Goal: Use online tool/utility: Utilize a website feature to perform a specific function

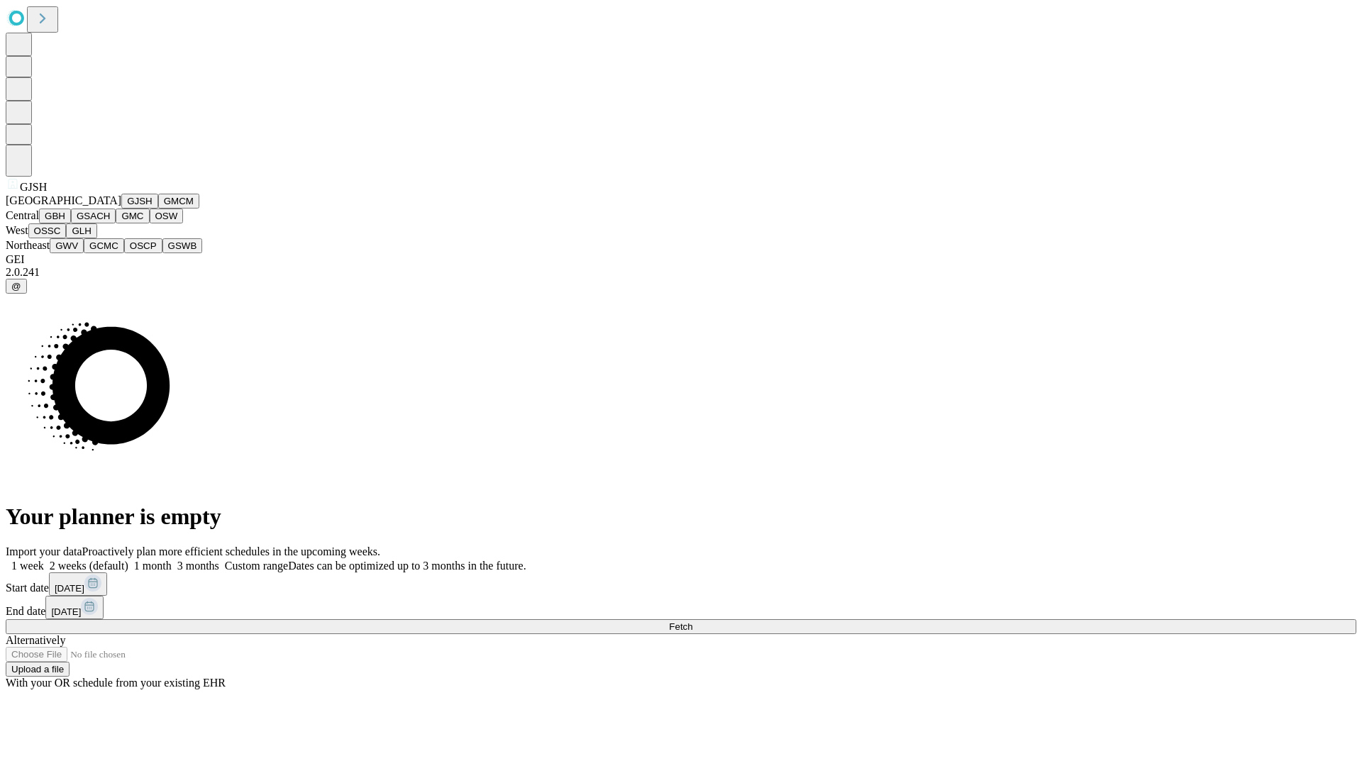
click at [121, 209] on button "GJSH" at bounding box center [139, 201] width 37 height 15
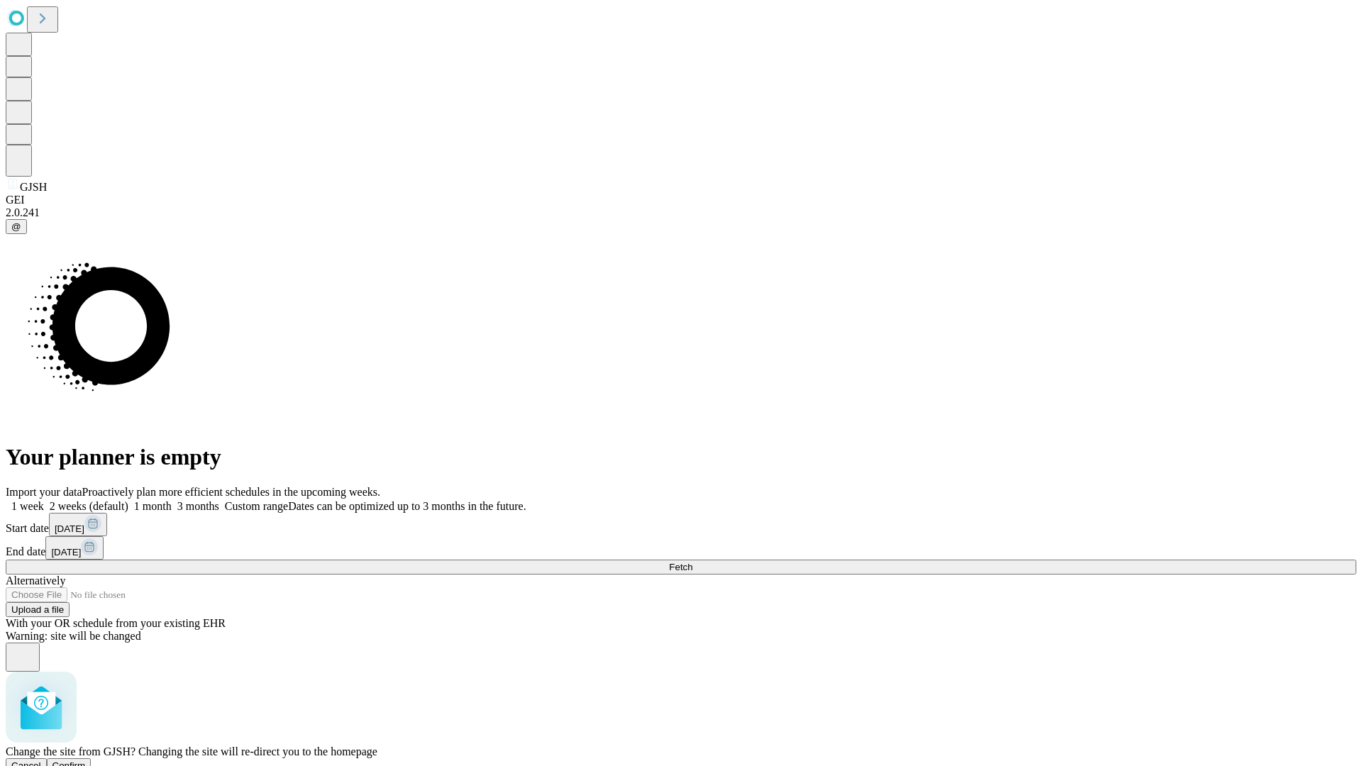
click at [86, 760] on span "Confirm" at bounding box center [68, 765] width 33 height 11
click at [128, 500] on label "2 weeks (default)" at bounding box center [86, 506] width 84 height 12
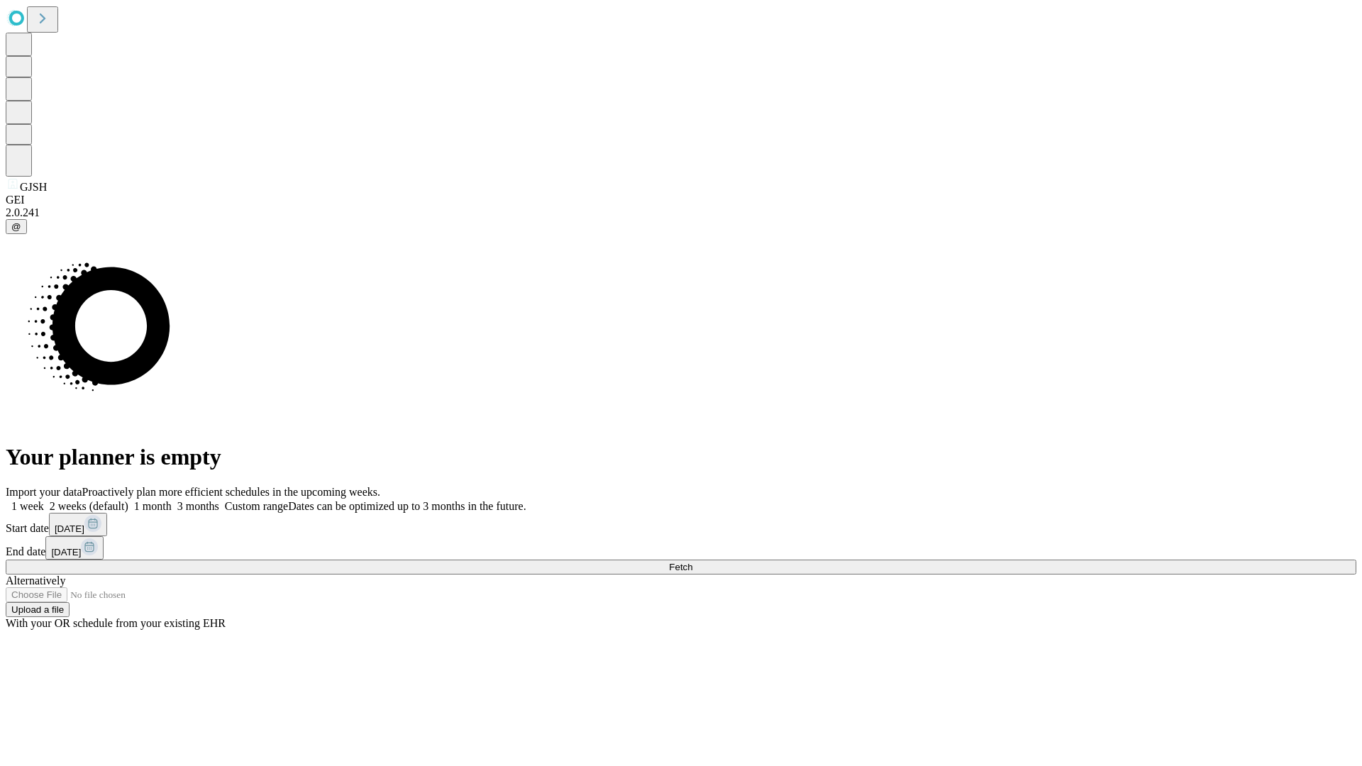
click at [692, 562] on span "Fetch" at bounding box center [680, 567] width 23 height 11
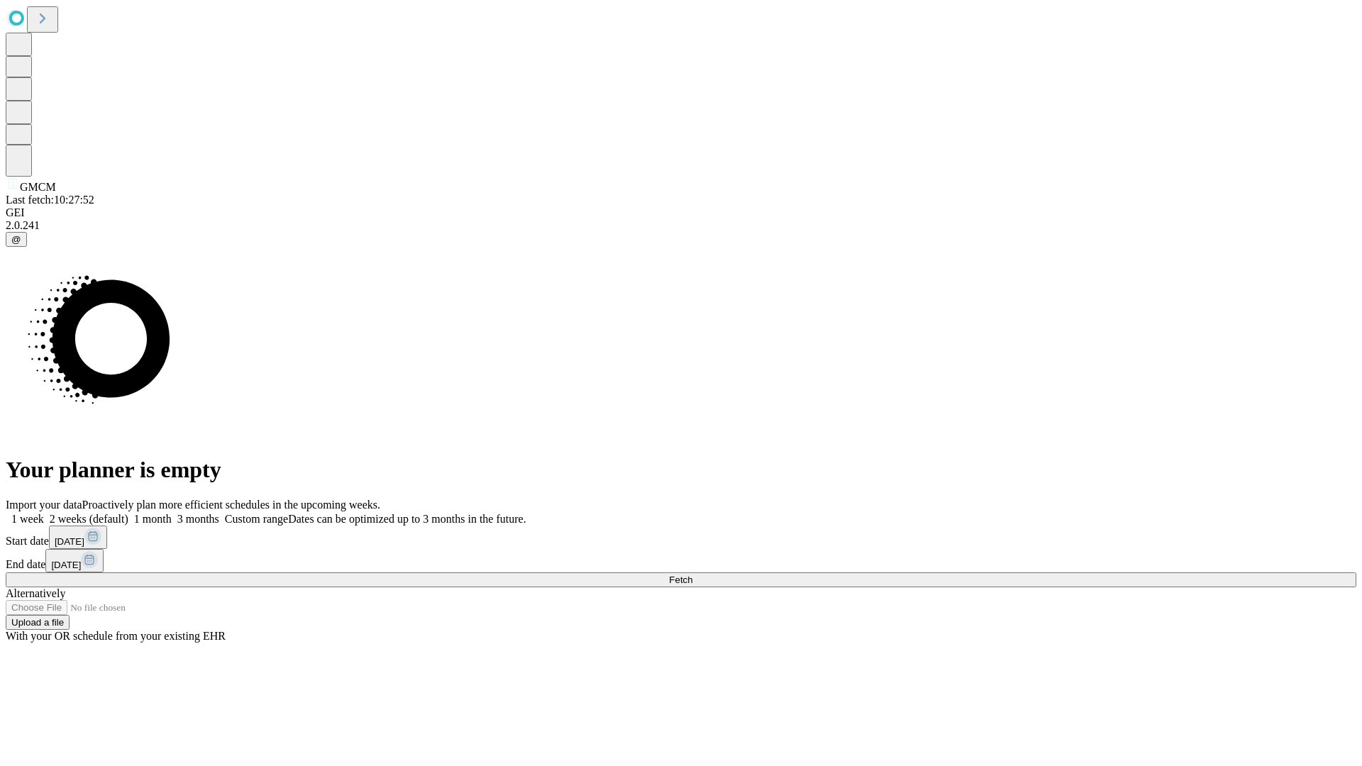
click at [128, 513] on label "2 weeks (default)" at bounding box center [86, 519] width 84 height 12
click at [692, 575] on span "Fetch" at bounding box center [680, 580] width 23 height 11
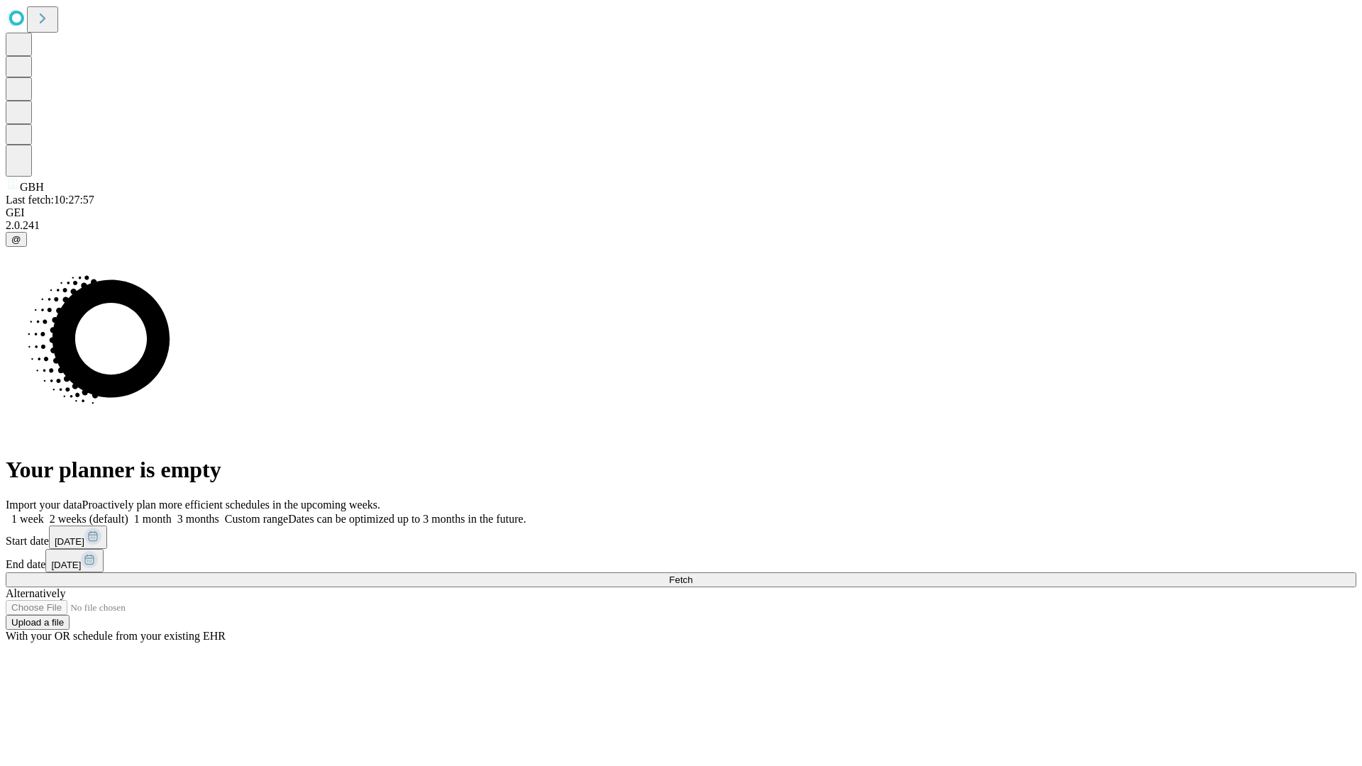
click at [128, 513] on label "2 weeks (default)" at bounding box center [86, 519] width 84 height 12
click at [692, 575] on span "Fetch" at bounding box center [680, 580] width 23 height 11
click at [128, 513] on label "2 weeks (default)" at bounding box center [86, 519] width 84 height 12
click at [692, 575] on span "Fetch" at bounding box center [680, 580] width 23 height 11
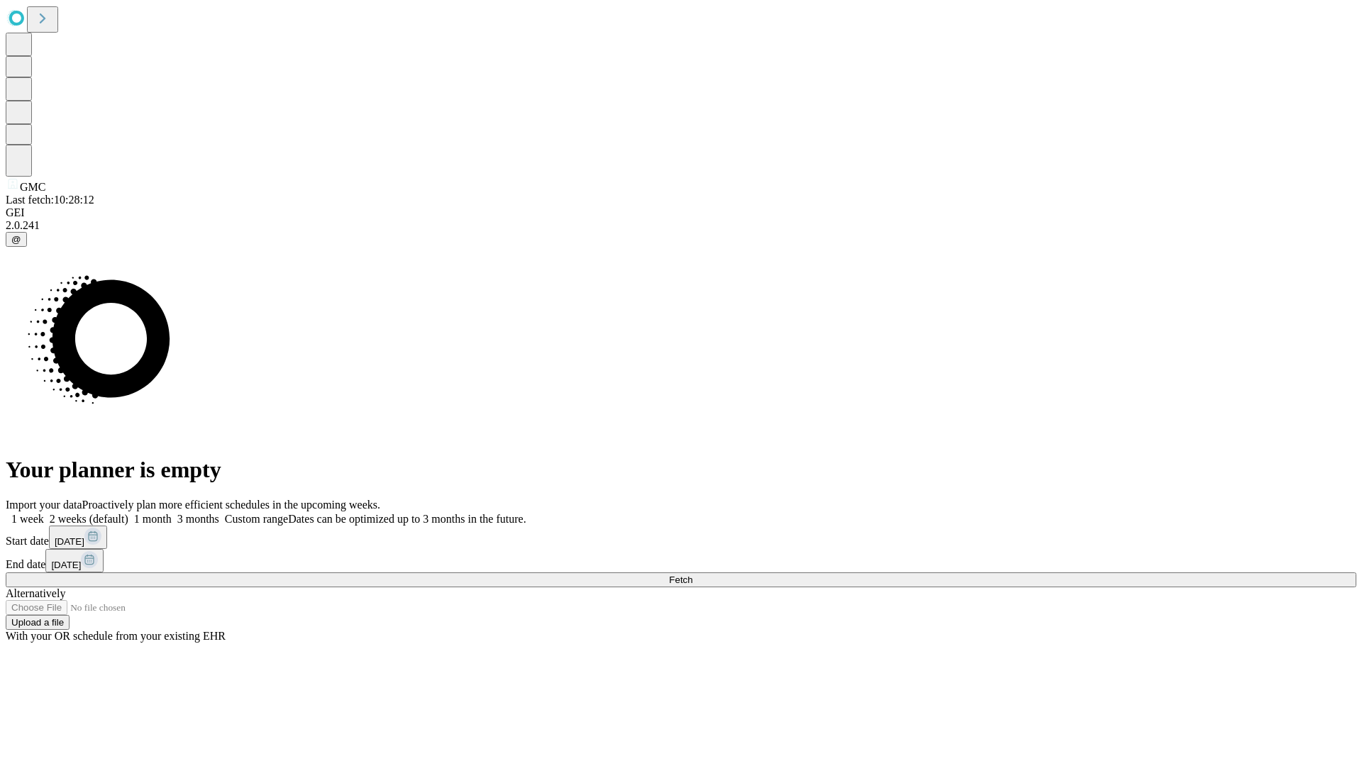
click at [128, 513] on label "2 weeks (default)" at bounding box center [86, 519] width 84 height 12
click at [692, 575] on span "Fetch" at bounding box center [680, 580] width 23 height 11
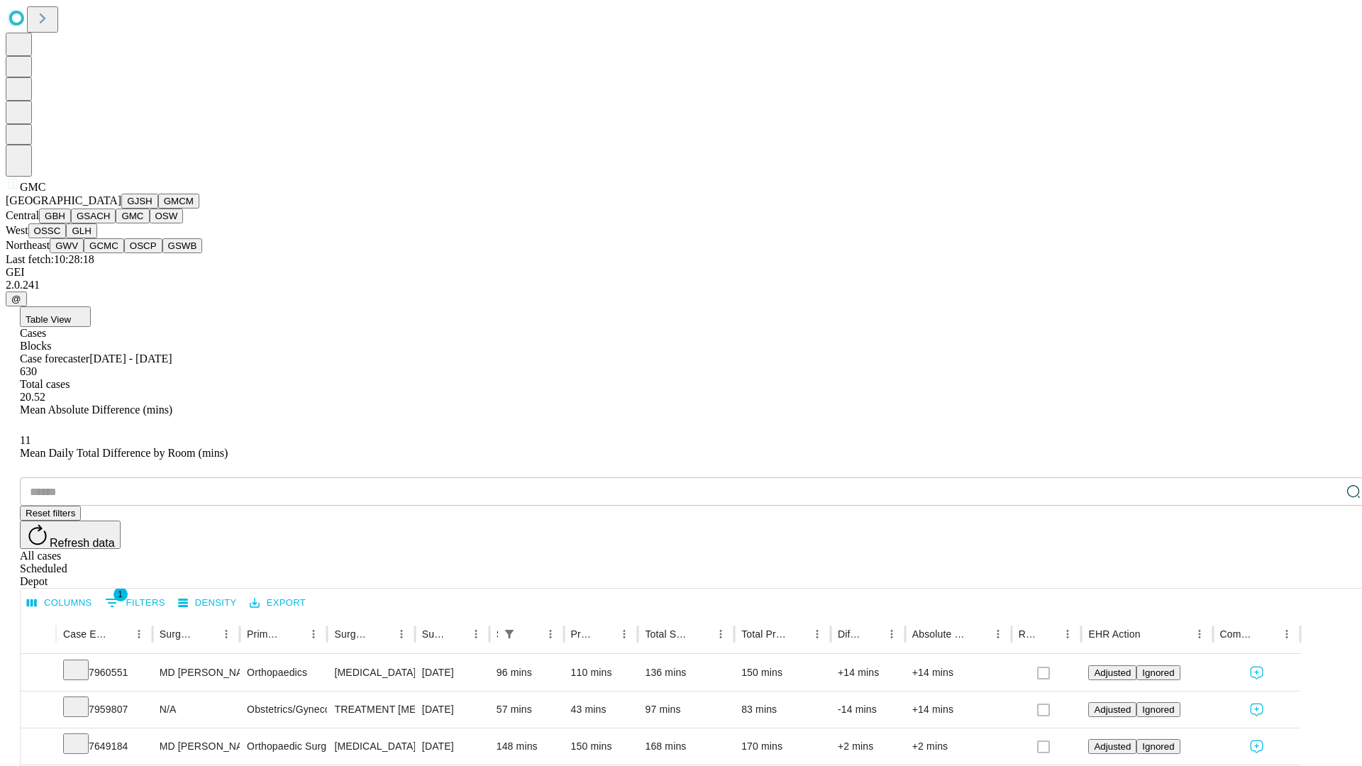
click at [150, 223] on button "OSW" at bounding box center [167, 216] width 34 height 15
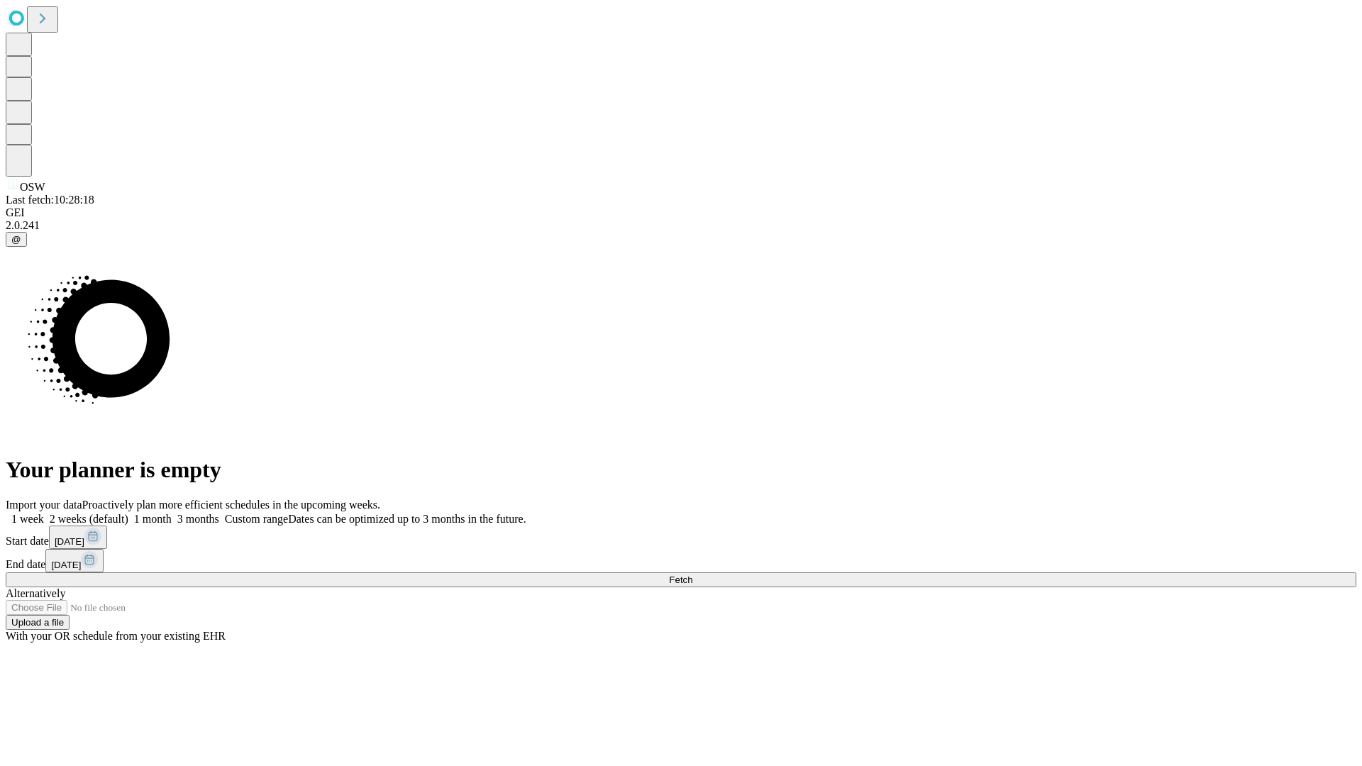
click at [128, 513] on label "2 weeks (default)" at bounding box center [86, 519] width 84 height 12
click at [692, 575] on span "Fetch" at bounding box center [680, 580] width 23 height 11
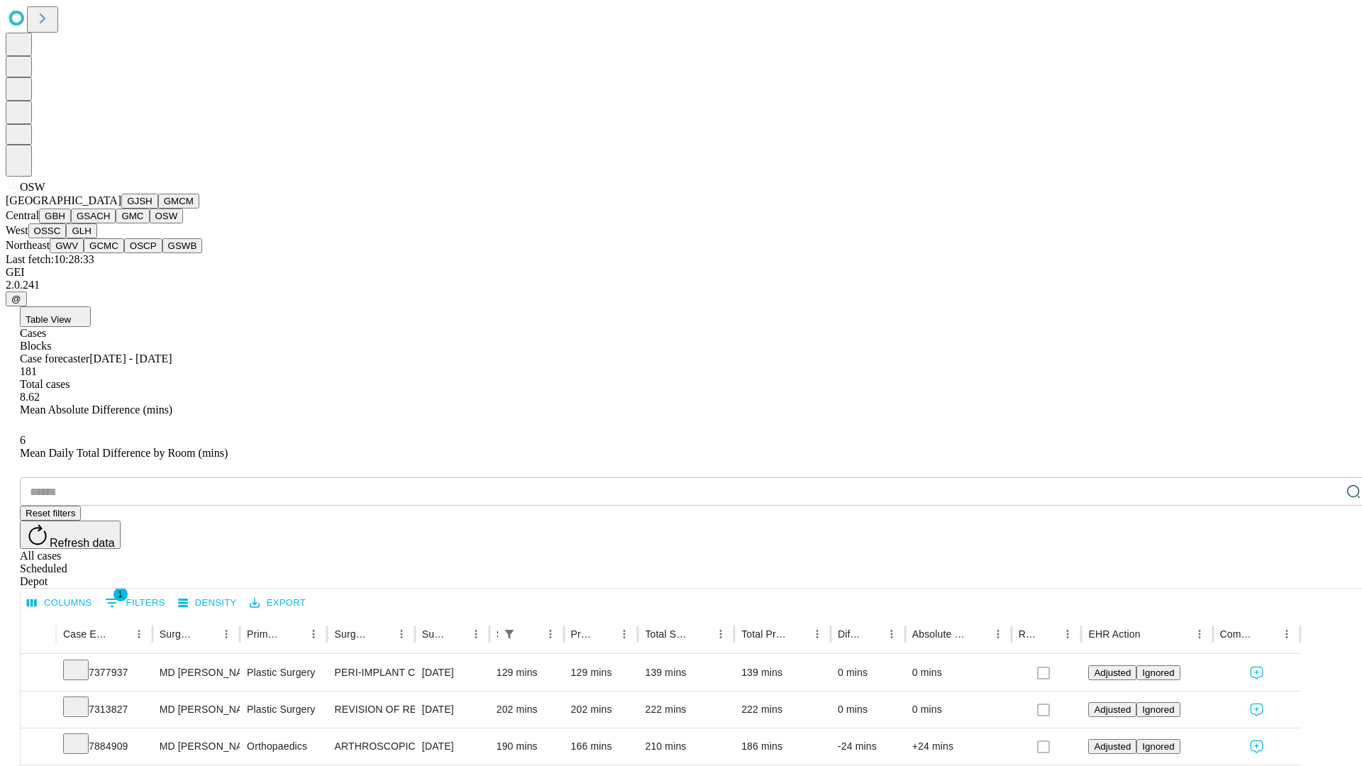
click at [67, 238] on button "OSSC" at bounding box center [47, 230] width 38 height 15
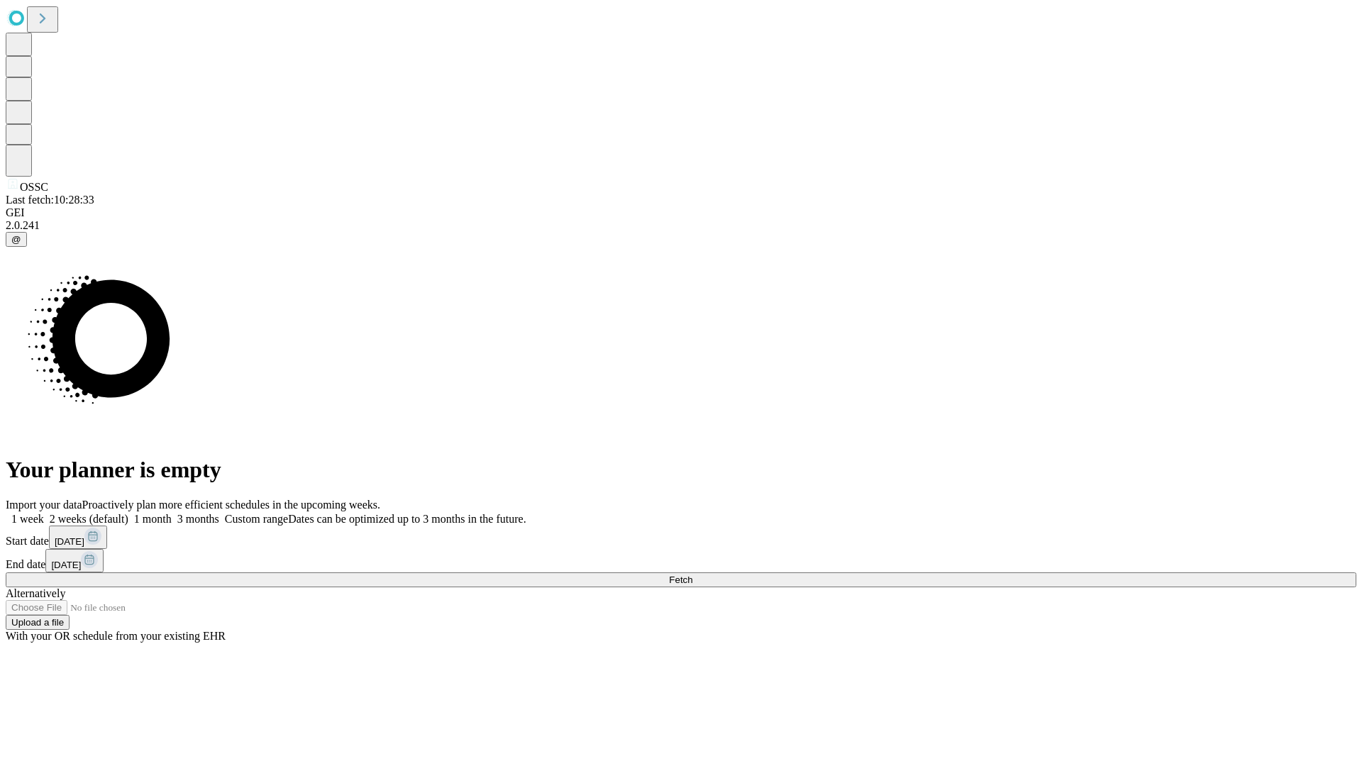
click at [128, 513] on label "2 weeks (default)" at bounding box center [86, 519] width 84 height 12
click at [692, 575] on span "Fetch" at bounding box center [680, 580] width 23 height 11
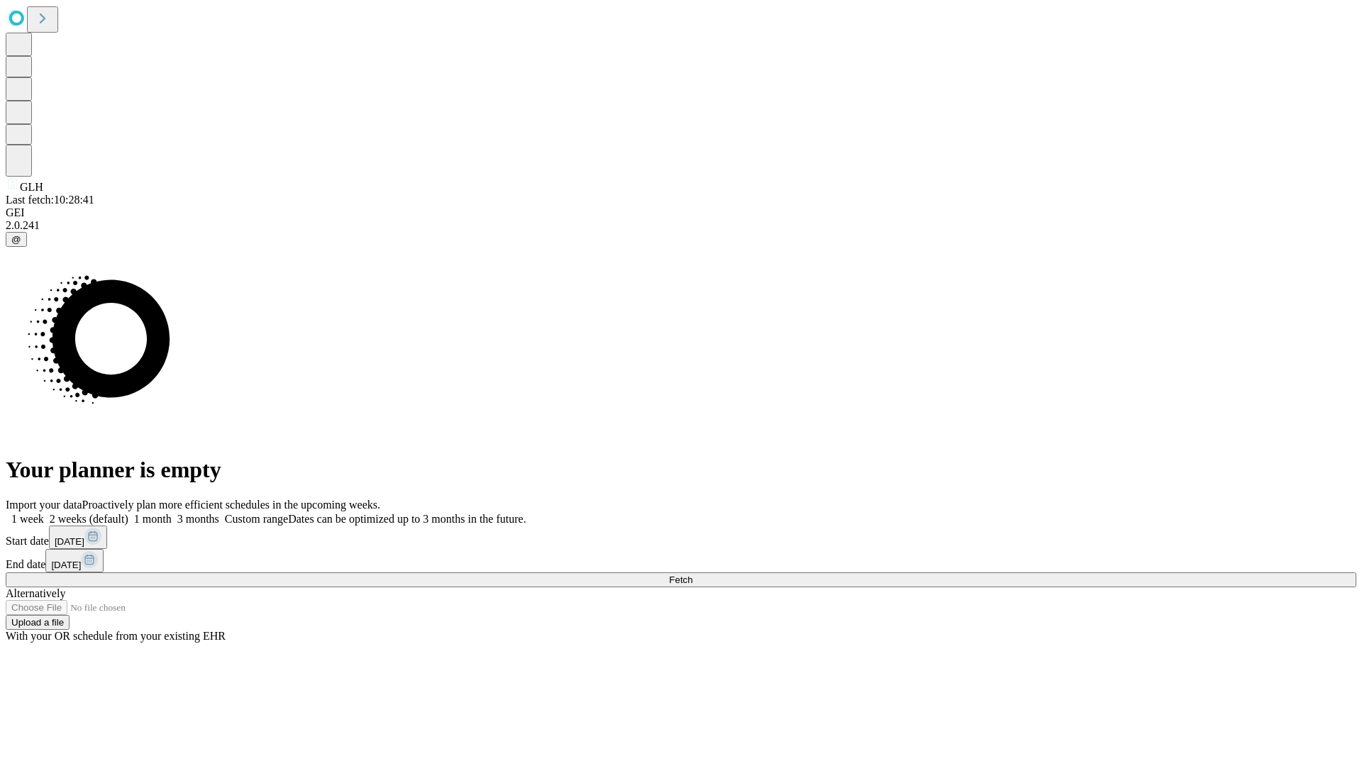
click at [128, 513] on label "2 weeks (default)" at bounding box center [86, 519] width 84 height 12
click at [692, 575] on span "Fetch" at bounding box center [680, 580] width 23 height 11
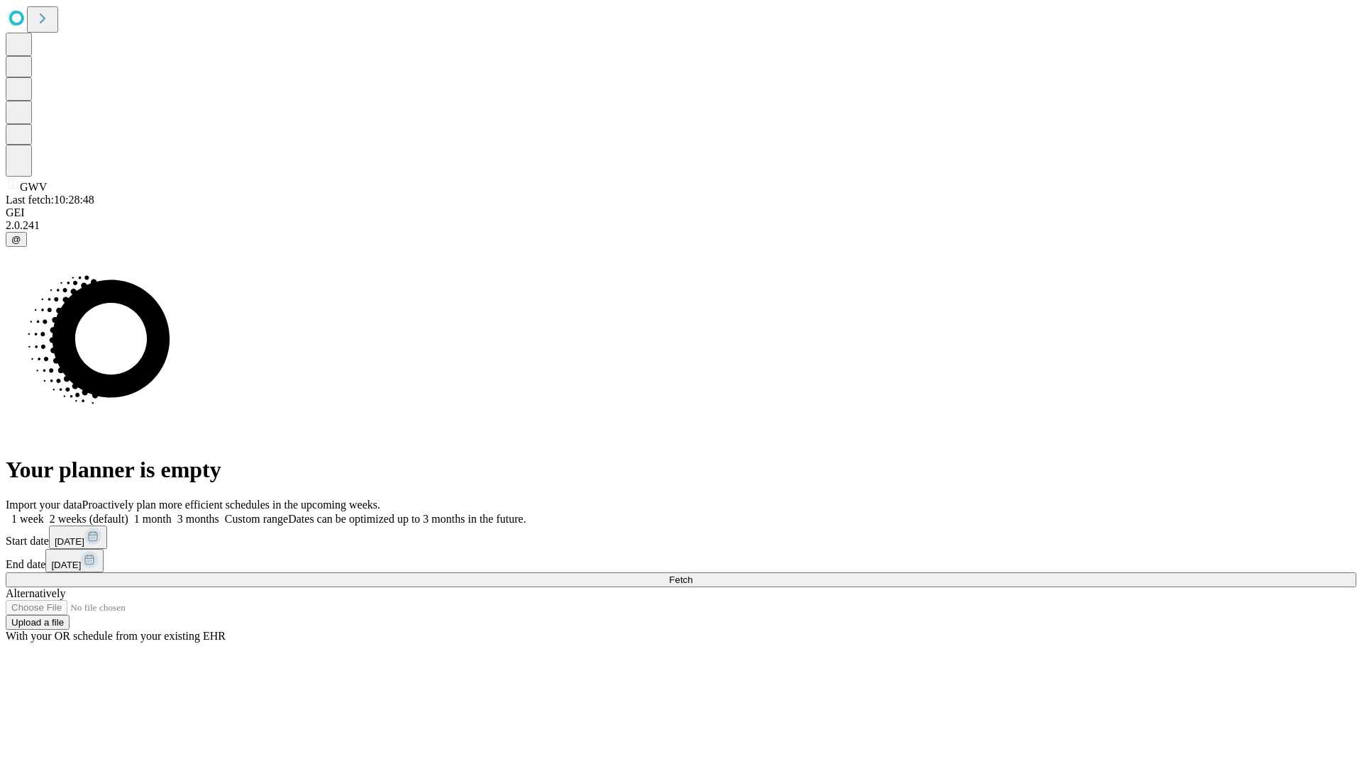
click at [692, 575] on span "Fetch" at bounding box center [680, 580] width 23 height 11
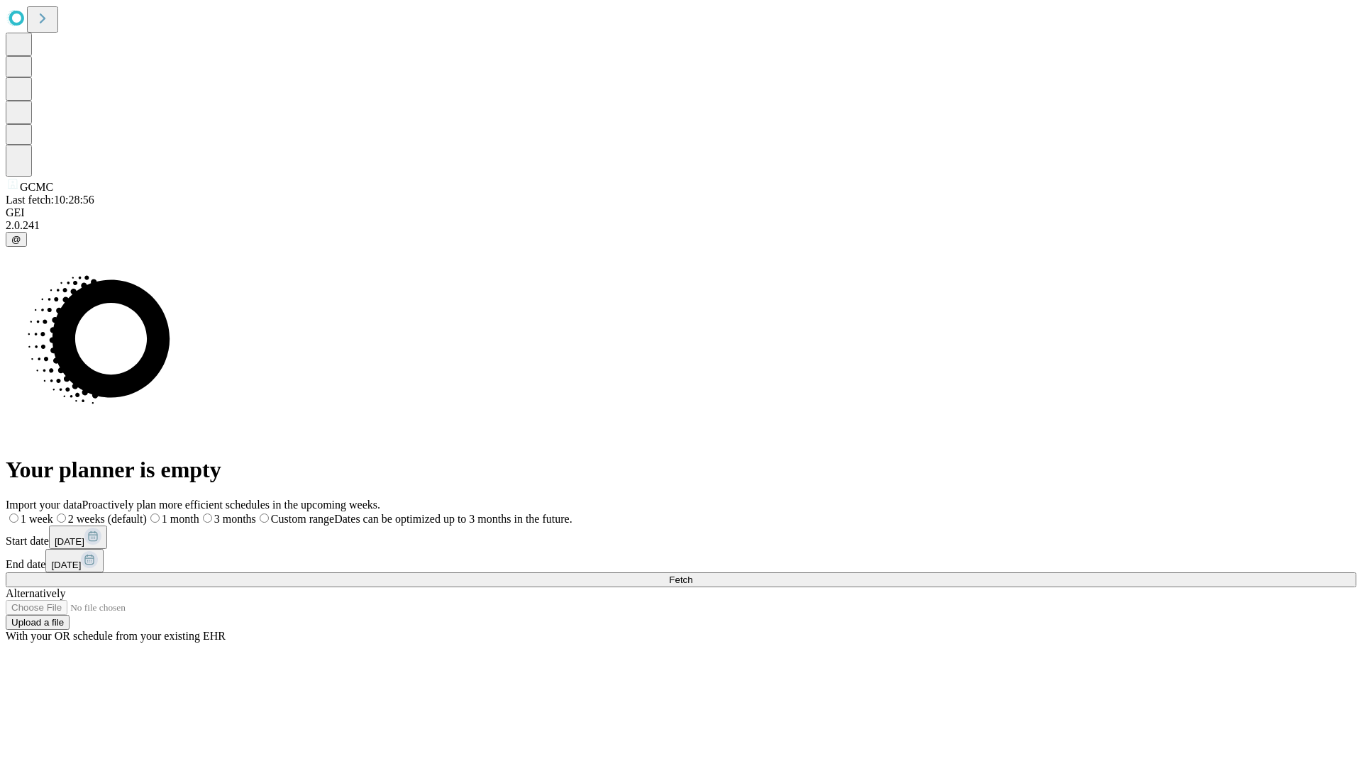
click at [147, 513] on label "2 weeks (default)" at bounding box center [100, 519] width 94 height 12
click at [692, 575] on span "Fetch" at bounding box center [680, 580] width 23 height 11
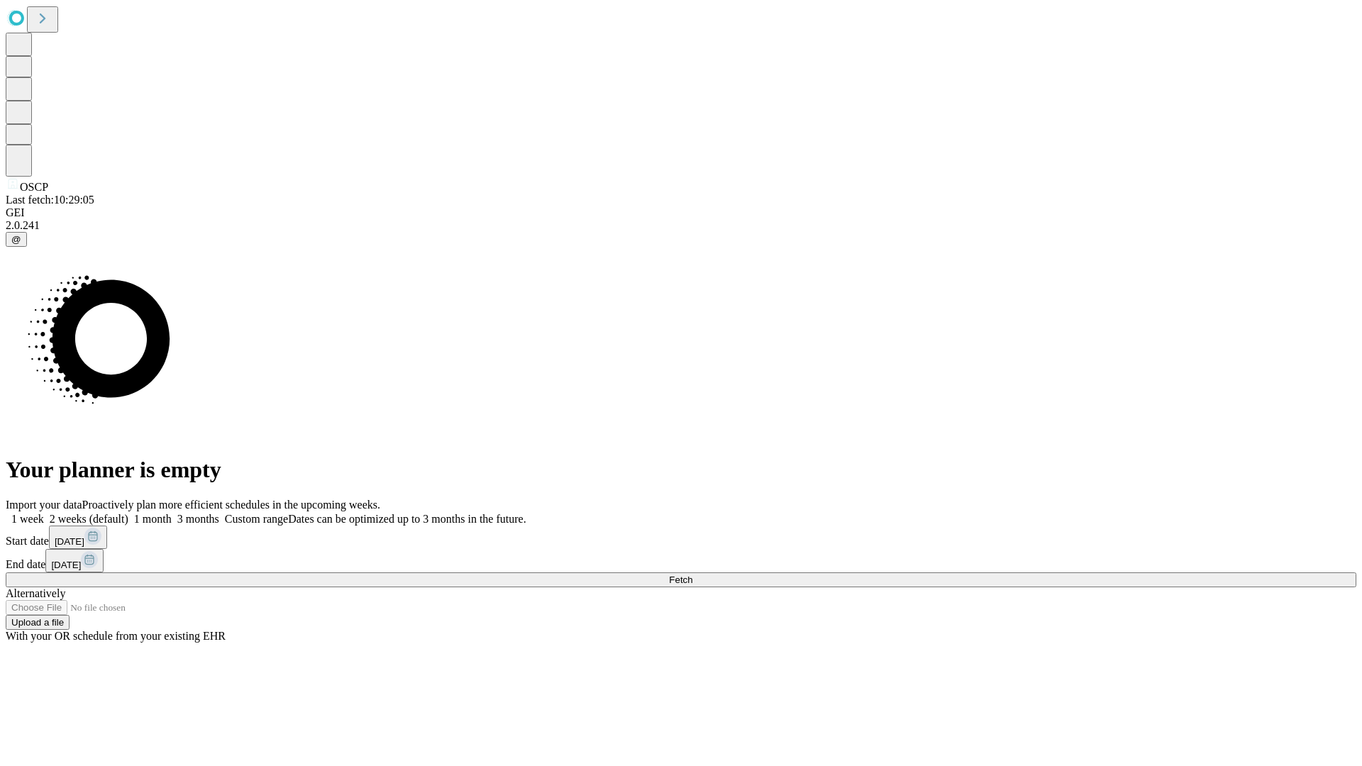
click at [692, 575] on span "Fetch" at bounding box center [680, 580] width 23 height 11
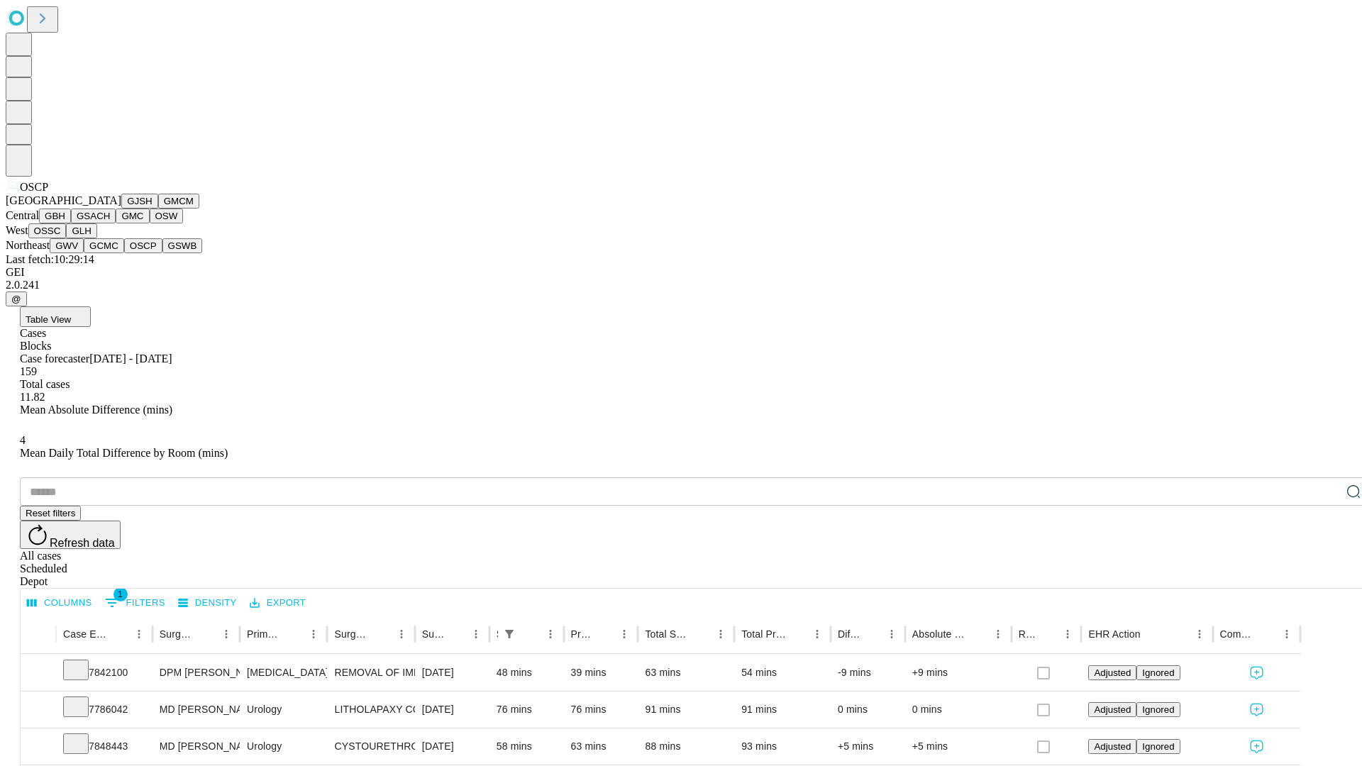
click at [162, 253] on button "GSWB" at bounding box center [182, 245] width 40 height 15
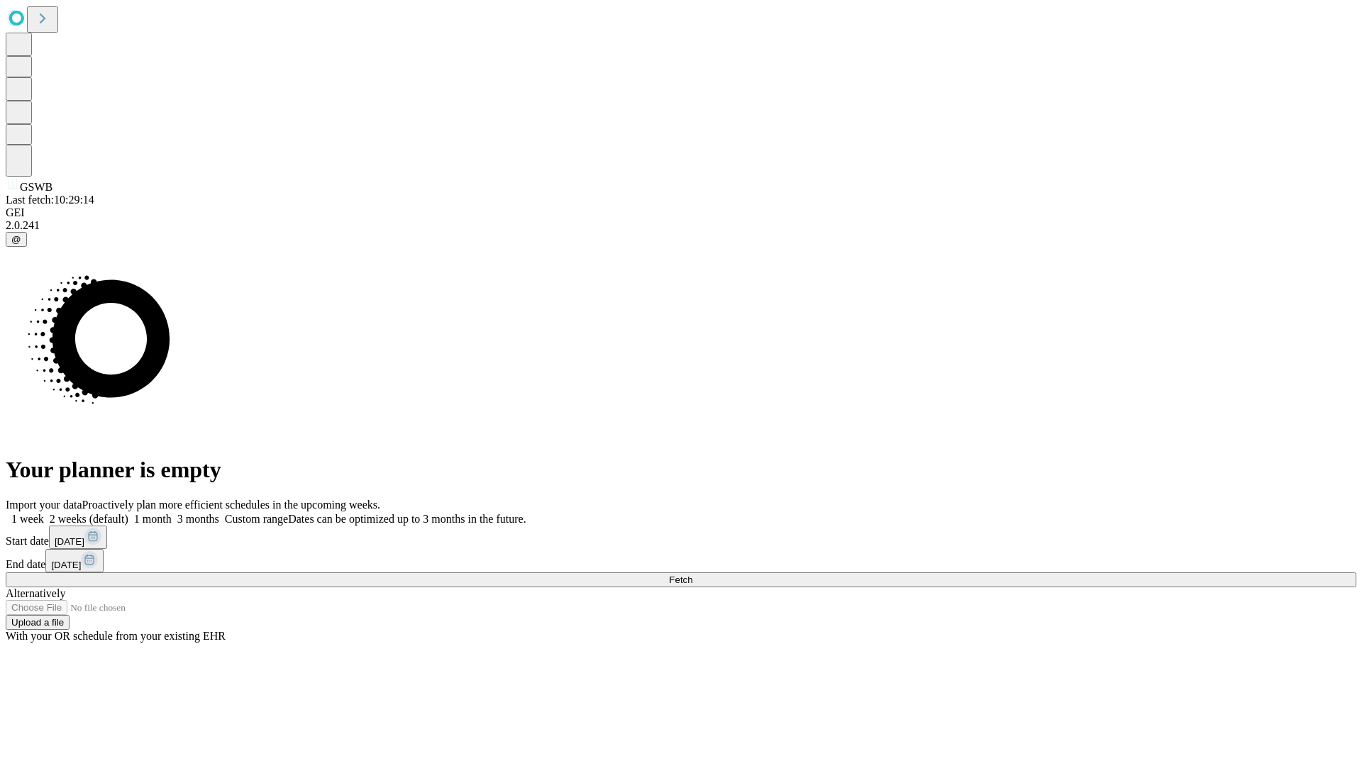
click at [128, 513] on label "2 weeks (default)" at bounding box center [86, 519] width 84 height 12
click at [692, 575] on span "Fetch" at bounding box center [680, 580] width 23 height 11
